Goal: Navigation & Orientation: Find specific page/section

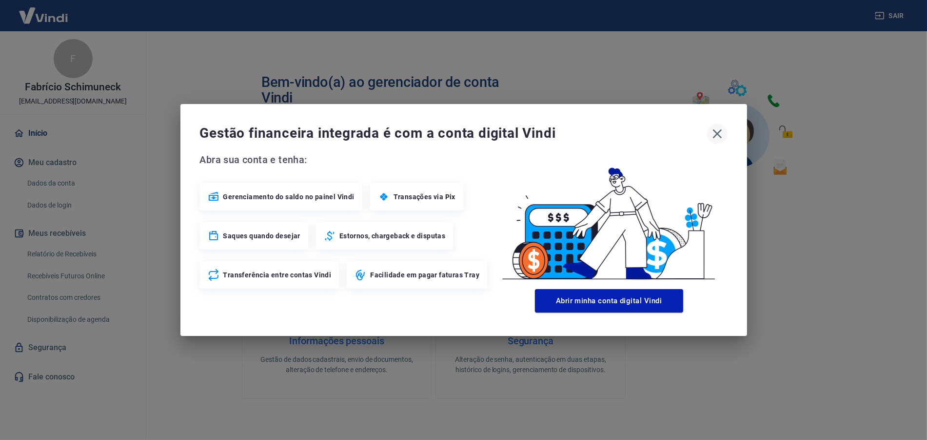
click at [729, 144] on div "Gestão financeira integrada é com a conta digital Vindi Abra sua conta e tenha:…" at bounding box center [463, 220] width 567 height 232
click at [722, 141] on icon "button" at bounding box center [718, 134] width 16 height 16
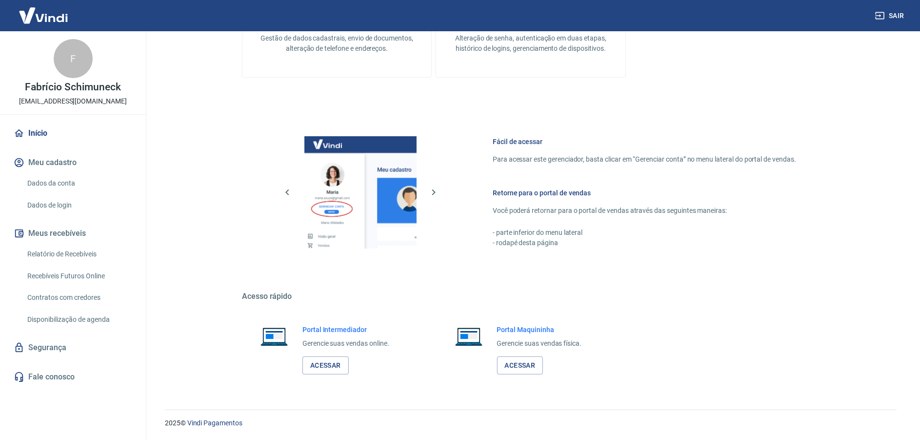
scroll to position [421, 0]
click at [324, 362] on link "Acessar" at bounding box center [325, 366] width 46 height 18
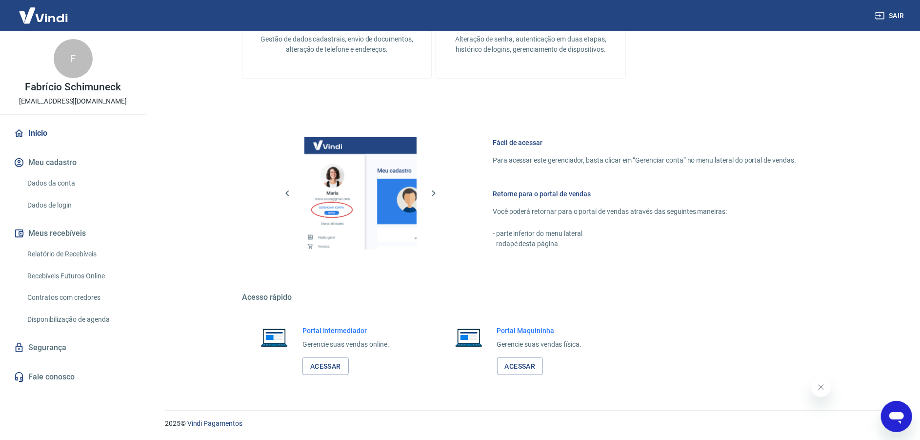
scroll to position [0, 0]
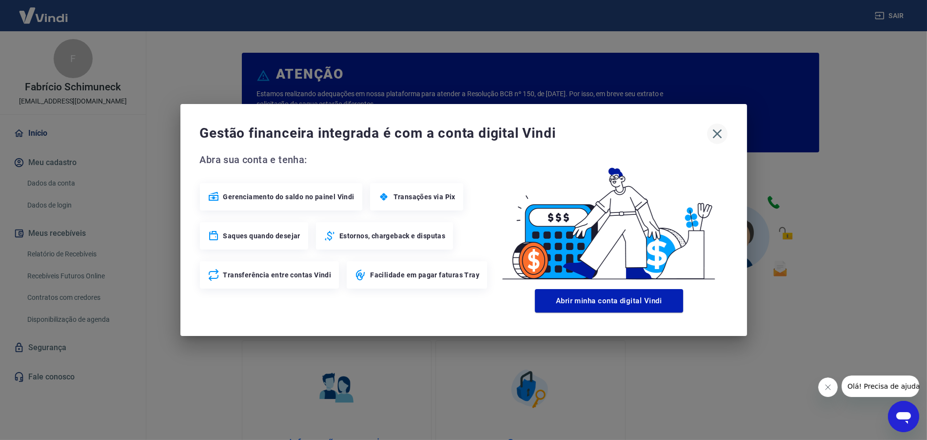
click at [719, 132] on icon "button" at bounding box center [718, 134] width 16 height 16
